Goal: Browse casually

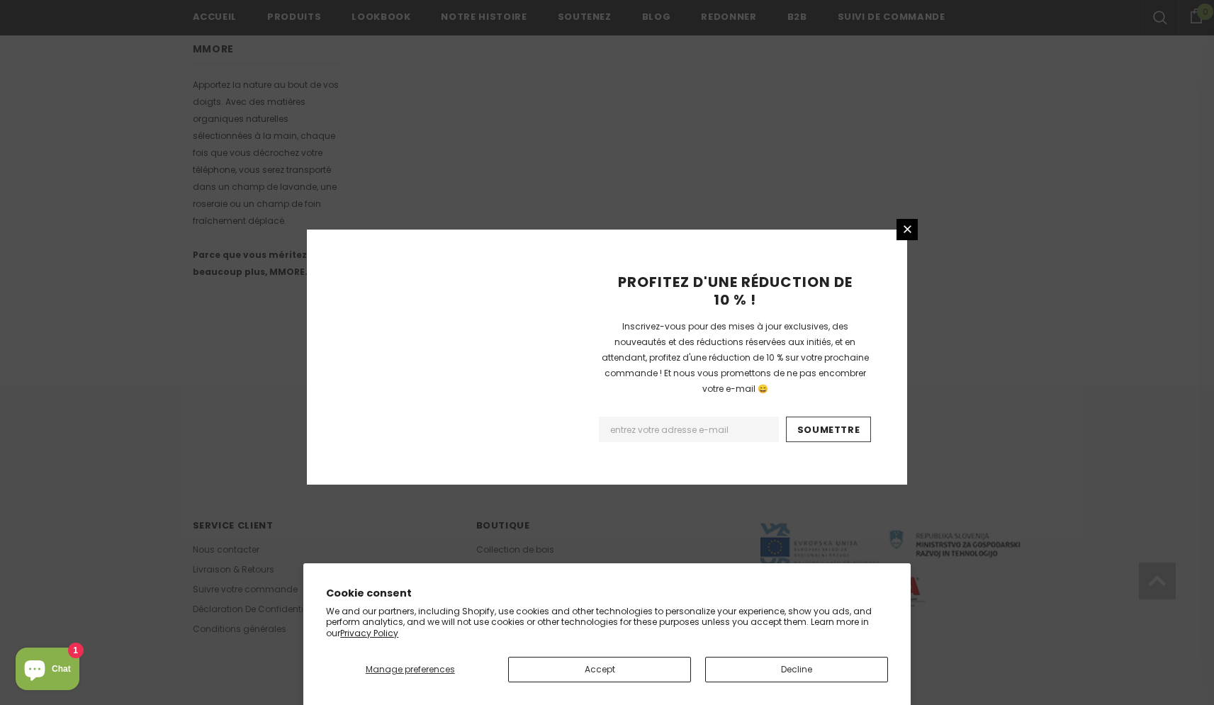
scroll to position [781, 0]
